Goal: Transaction & Acquisition: Subscribe to service/newsletter

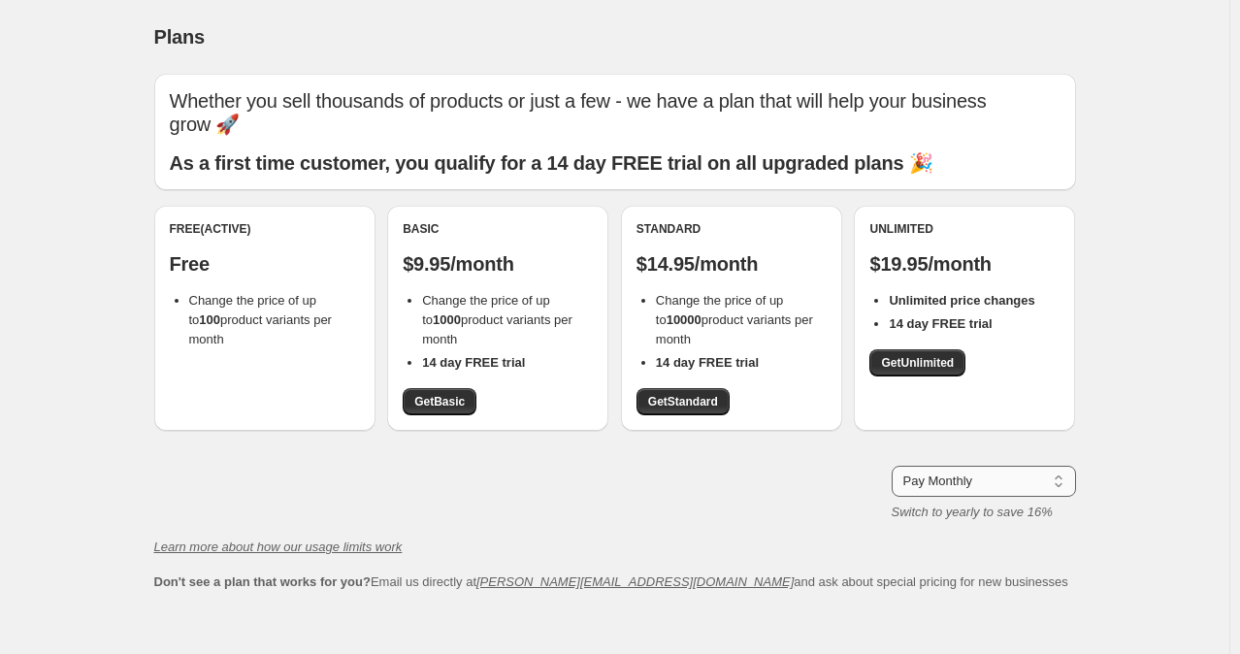
click at [974, 478] on select "Pay Monthly Pay Yearly (Save 16%)" at bounding box center [983, 481] width 184 height 31
click at [895, 466] on select "Pay Monthly Pay Yearly (Save 16%)" at bounding box center [983, 481] width 184 height 31
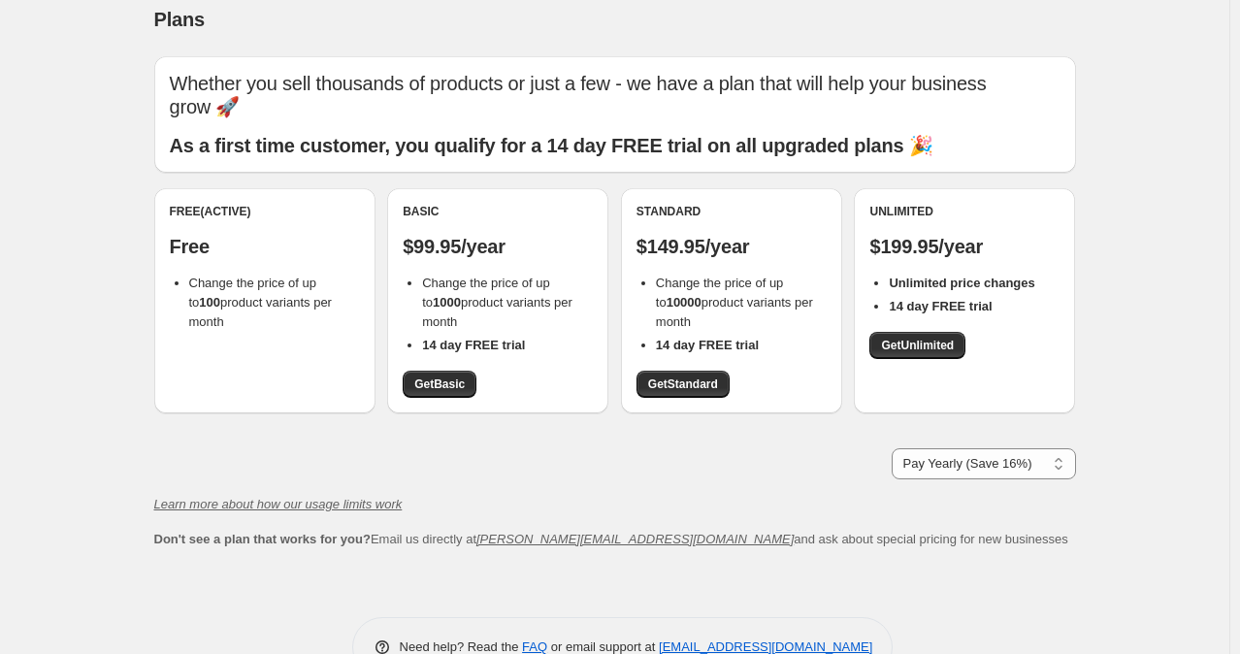
scroll to position [16, 0]
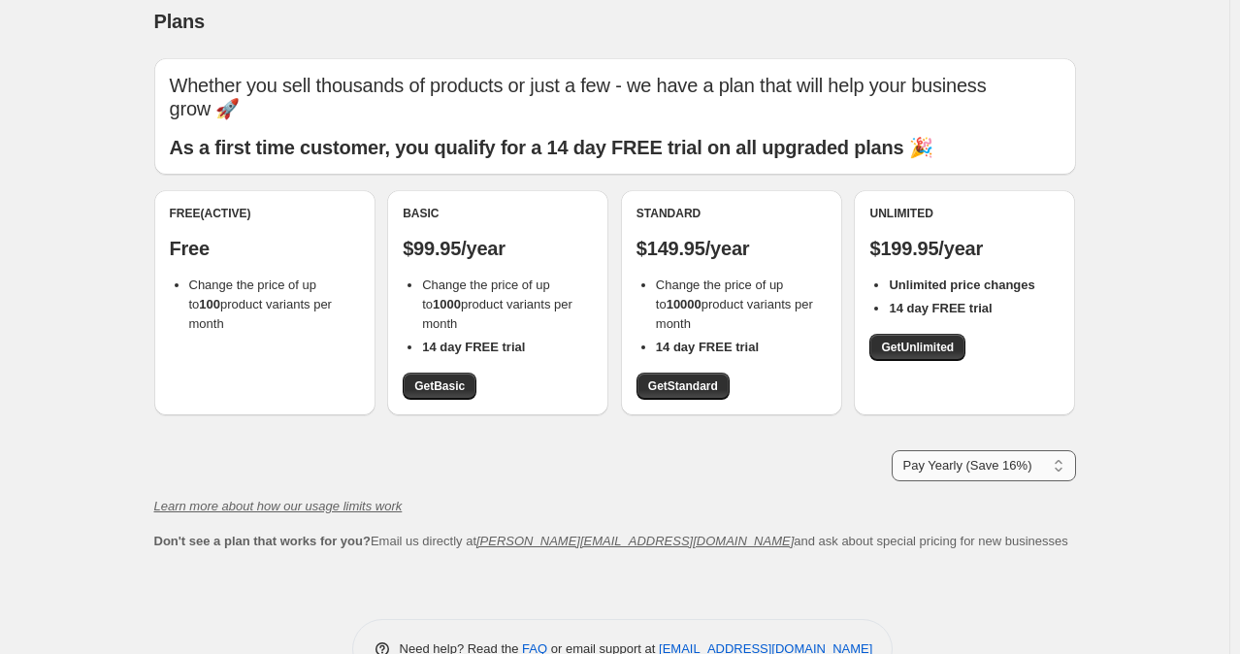
click at [922, 468] on select "Pay Monthly Pay Yearly (Save 16%)" at bounding box center [983, 465] width 184 height 31
click at [895, 450] on select "Pay Monthly Pay Yearly (Save 16%)" at bounding box center [983, 465] width 184 height 31
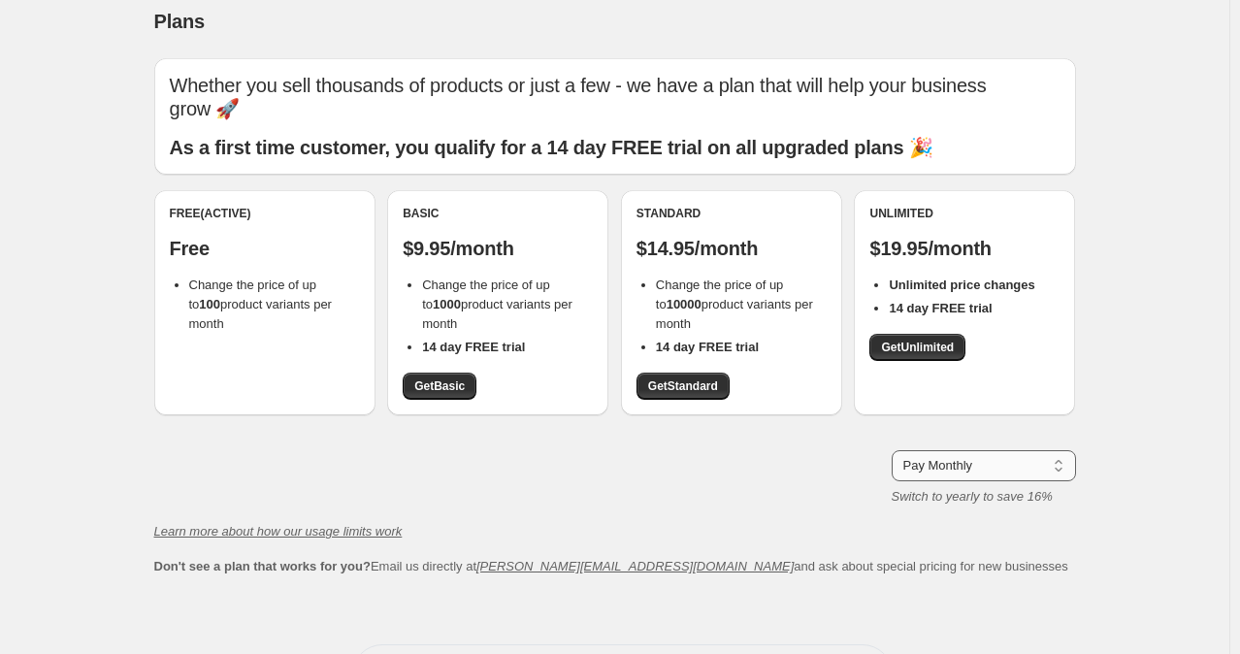
drag, startPoint x: 914, startPoint y: 464, endPoint x: 904, endPoint y: 476, distance: 15.9
click at [904, 476] on select "Pay Monthly Pay Yearly (Save 16%)" at bounding box center [983, 465] width 184 height 31
select select "year"
click at [895, 450] on select "Pay Monthly Pay Yearly (Save 16%)" at bounding box center [983, 465] width 184 height 31
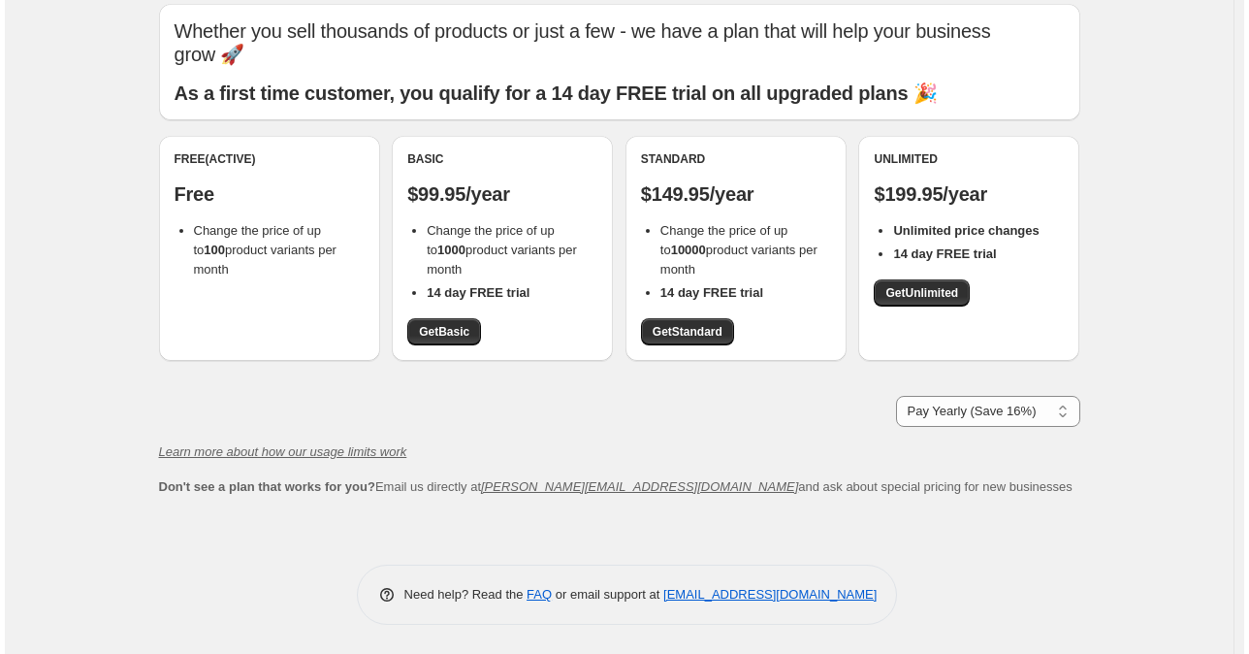
scroll to position [0, 0]
